Goal: Navigation & Orientation: Find specific page/section

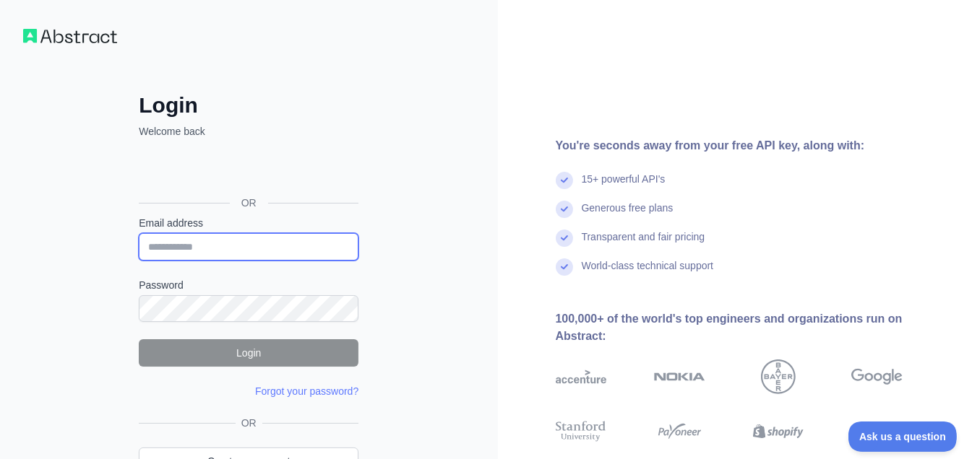
click at [231, 250] on input "Email address" at bounding box center [249, 246] width 220 height 27
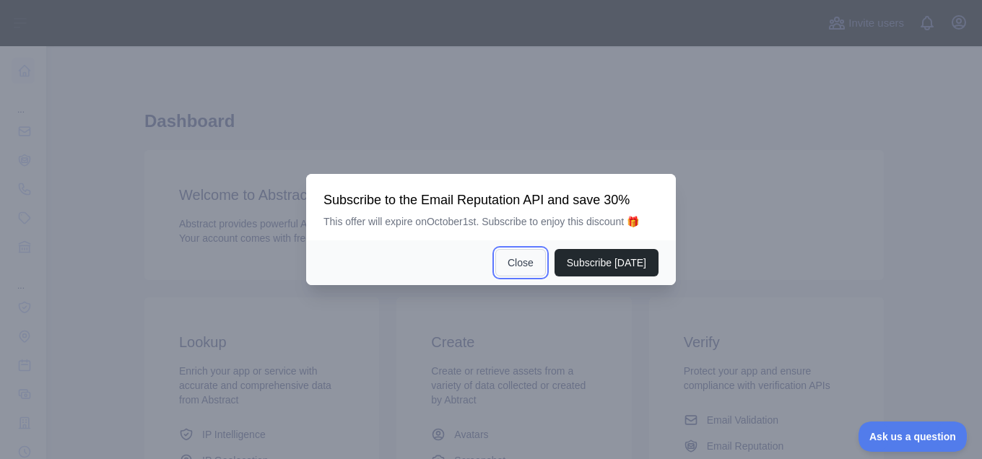
click at [541, 263] on button "Close" at bounding box center [521, 262] width 51 height 27
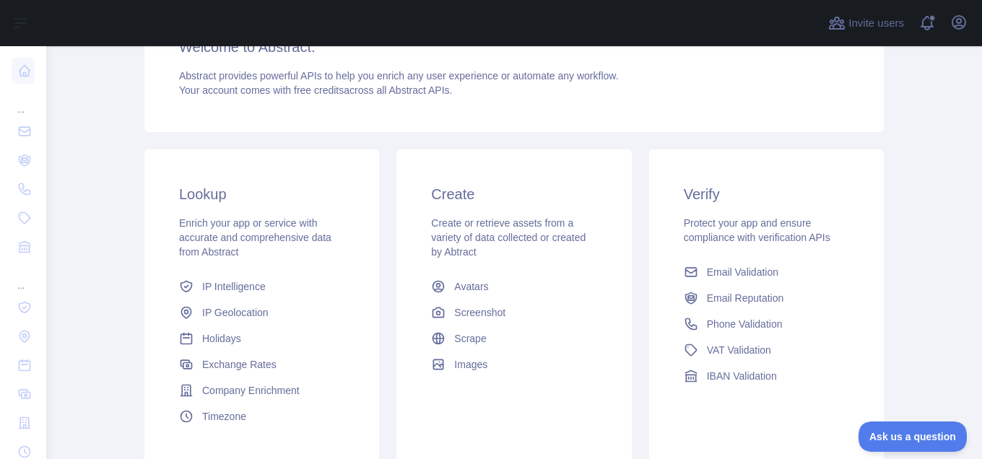
scroll to position [150, 0]
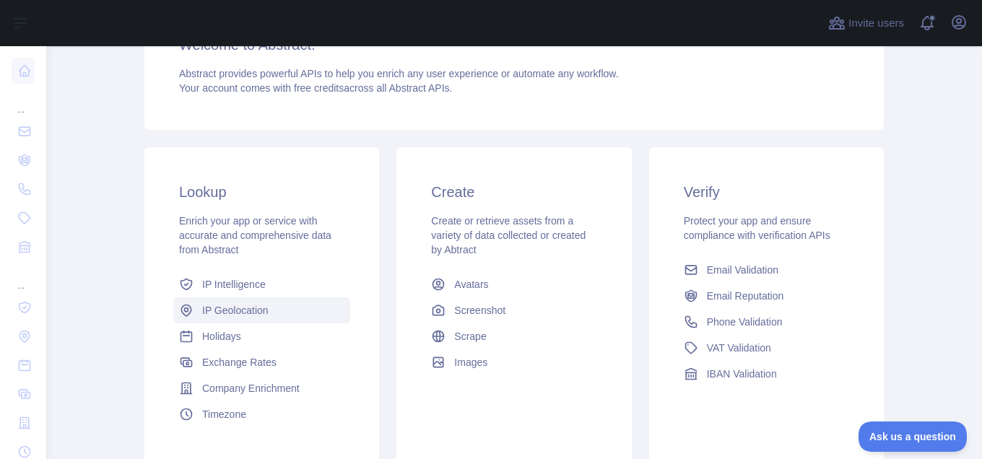
click at [241, 313] on span "IP Geolocation" at bounding box center [235, 310] width 66 height 14
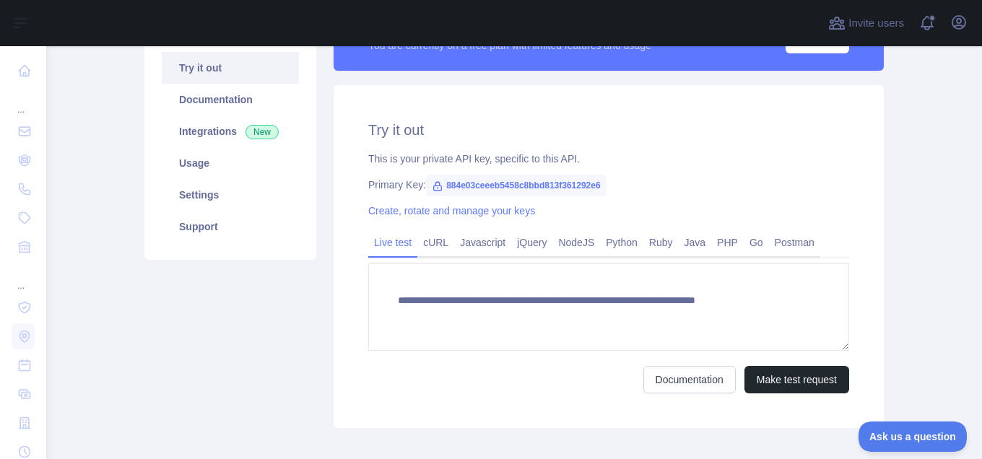
scroll to position [133, 0]
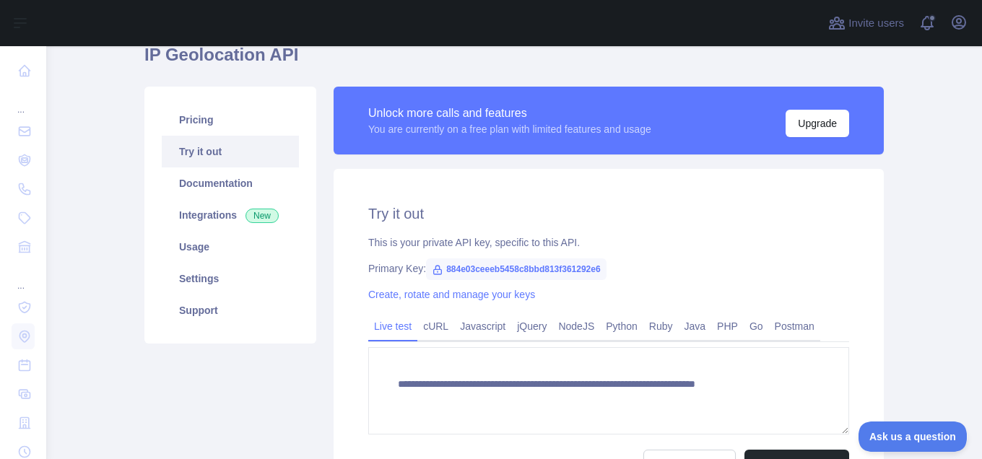
type textarea "**********"
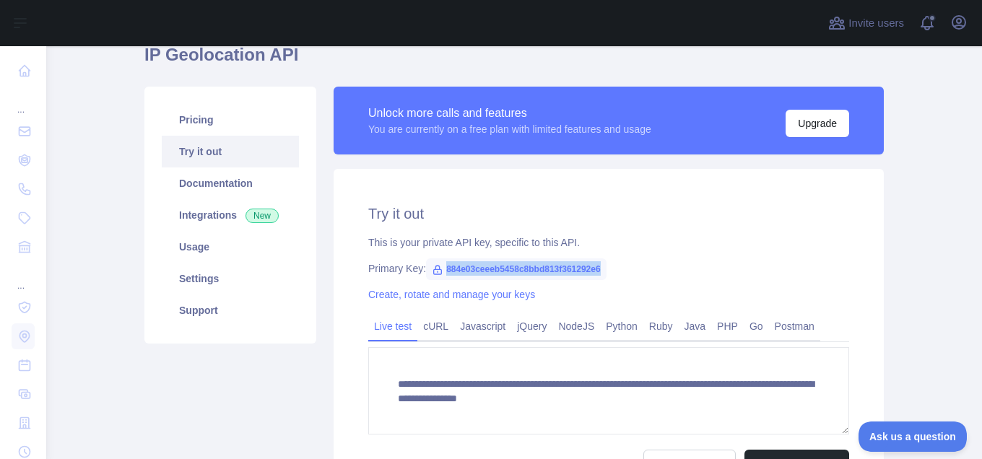
drag, startPoint x: 595, startPoint y: 270, endPoint x: 439, endPoint y: 269, distance: 155.3
click at [439, 269] on span "884e03ceeeb5458c8bbd813f361292e6" at bounding box center [516, 270] width 181 height 22
copy span "884e03ceeeb5458c8bbd813f361292e6"
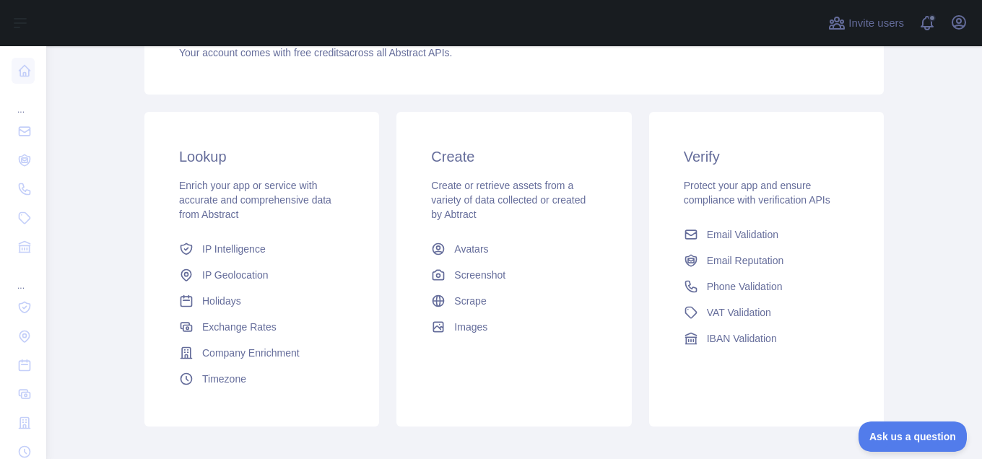
scroll to position [251, 0]
click at [727, 285] on span "Phone Validation" at bounding box center [745, 288] width 76 height 14
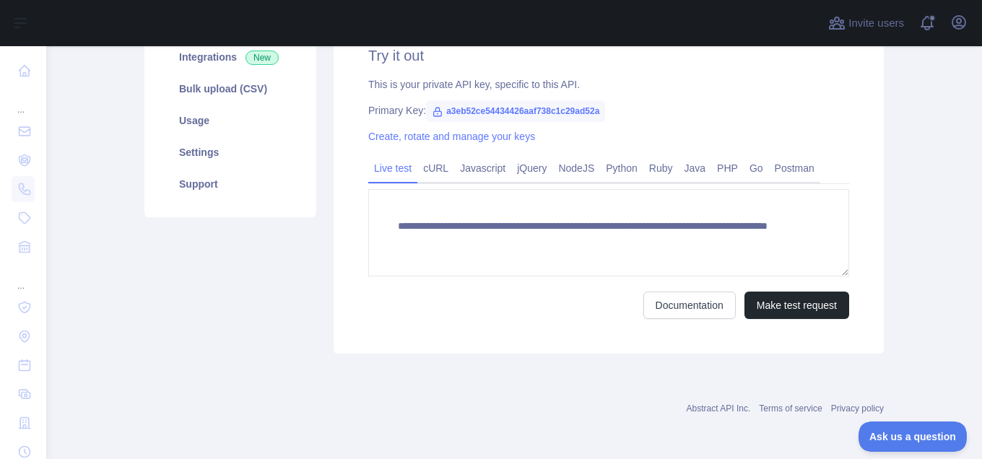
scroll to position [251, 0]
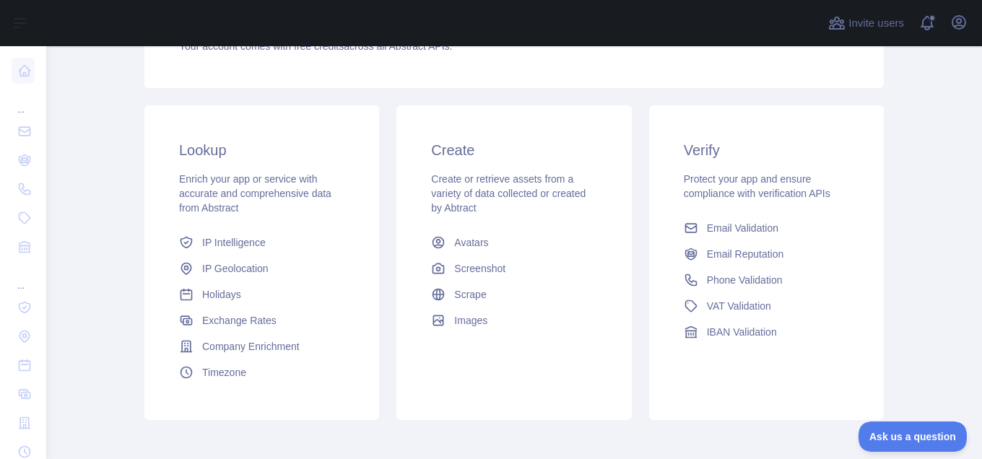
scroll to position [251, 0]
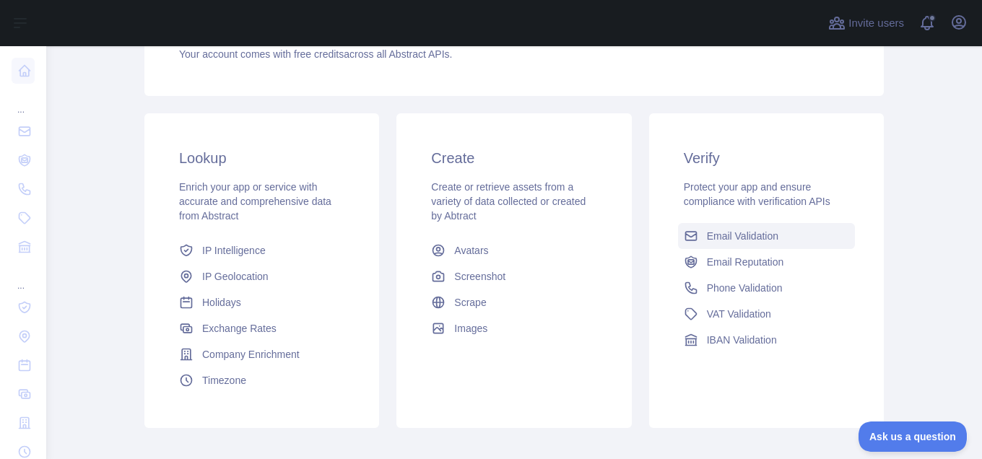
click at [740, 236] on span "Email Validation" at bounding box center [743, 236] width 72 height 14
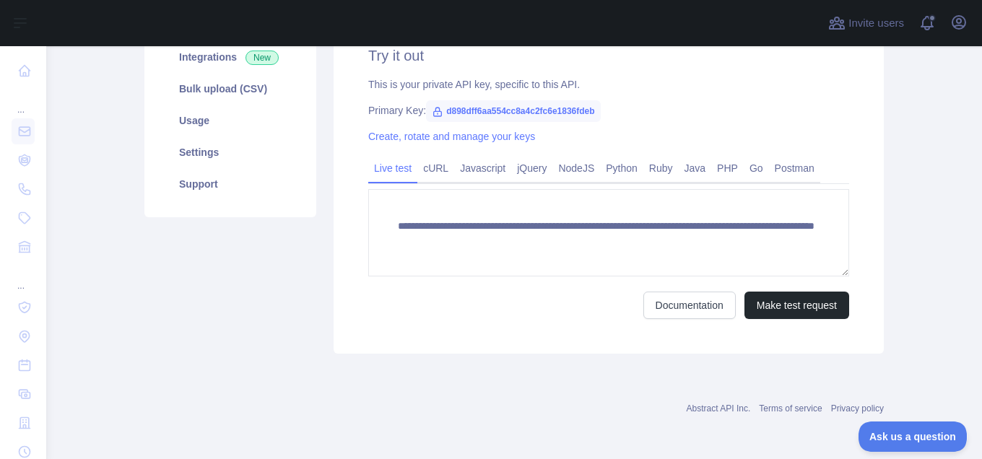
scroll to position [251, 0]
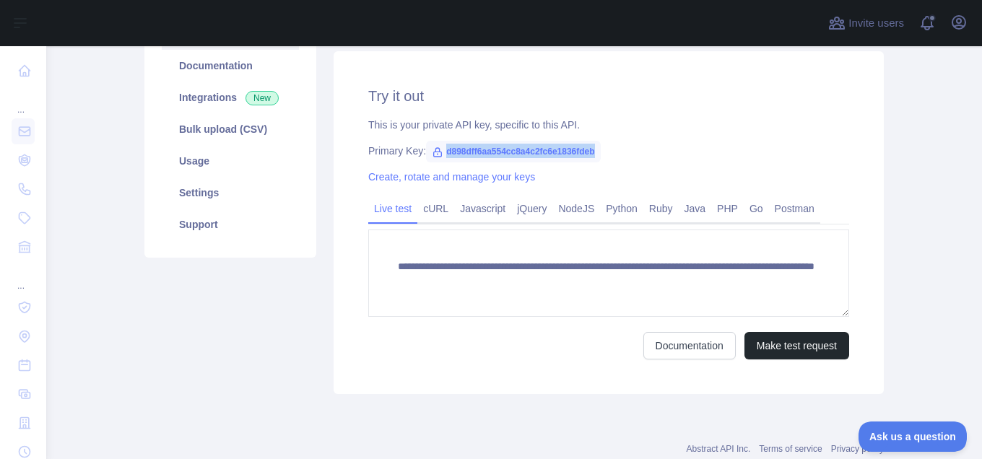
drag, startPoint x: 587, startPoint y: 150, endPoint x: 440, endPoint y: 150, distance: 147.4
click at [440, 150] on span "d898dff6aa554cc8a4c2fc6e1836fdeb" at bounding box center [513, 152] width 174 height 22
copy span "d898dff6aa554cc8a4c2fc6e1836fdeb"
